Goal: Task Accomplishment & Management: Use online tool/utility

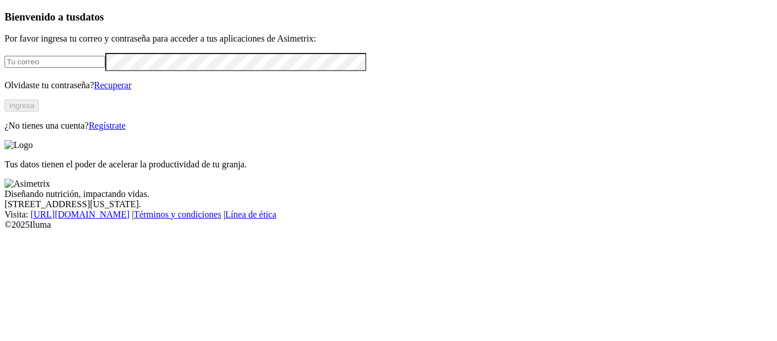
click at [105, 68] on input "email" at bounding box center [55, 62] width 101 height 12
type input "[EMAIL_ADDRESS][DOMAIN_NAME]"
click input "submit" at bounding box center [0, 0] width 0 height 0
